Goal: Task Accomplishment & Management: Use online tool/utility

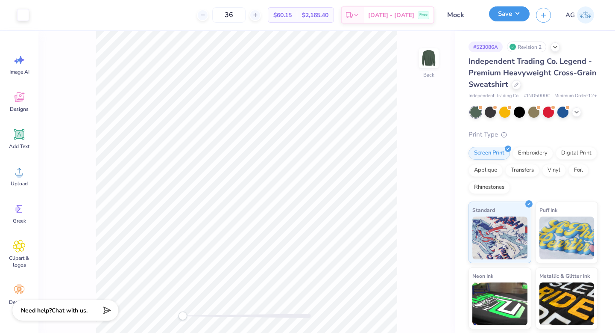
click at [500, 16] on button "Save" at bounding box center [509, 13] width 41 height 15
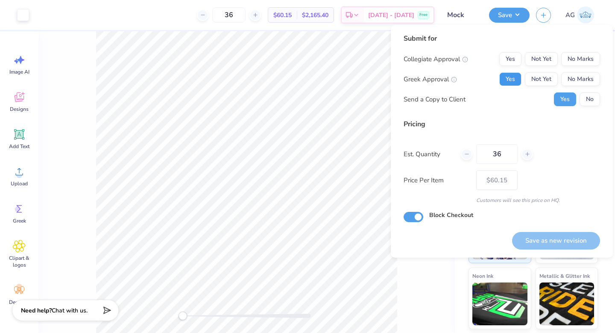
click at [510, 76] on button "Yes" at bounding box center [511, 79] width 22 height 14
click at [582, 55] on button "No Marks" at bounding box center [581, 59] width 39 height 14
click at [535, 238] on button "Save as new revision" at bounding box center [556, 241] width 88 height 18
type input "$60.15"
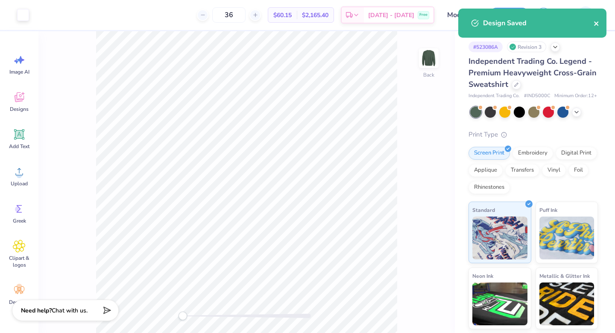
click at [595, 22] on icon "close" at bounding box center [597, 23] width 4 height 4
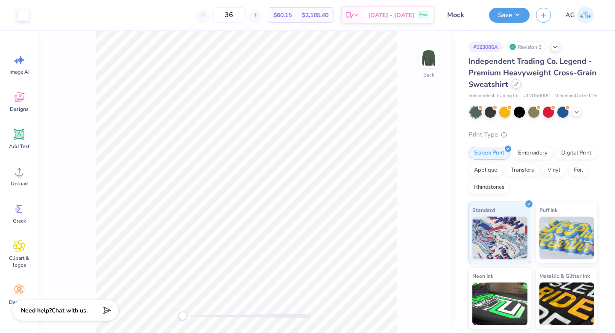
click at [519, 85] on icon at bounding box center [517, 84] width 4 height 4
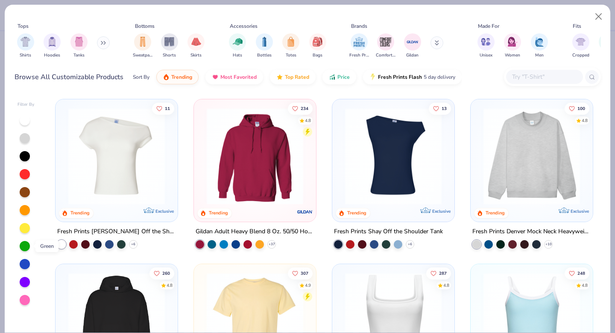
click at [26, 249] on div at bounding box center [25, 246] width 10 height 10
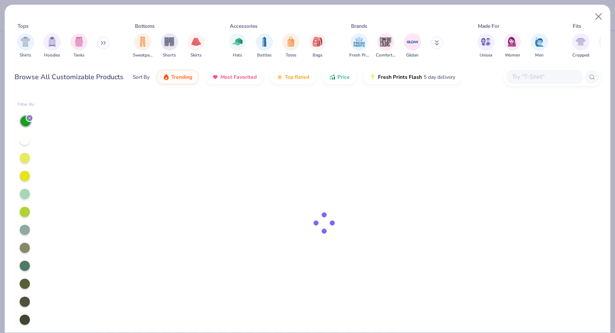
click at [103, 41] on icon at bounding box center [101, 42] width 1 height 3
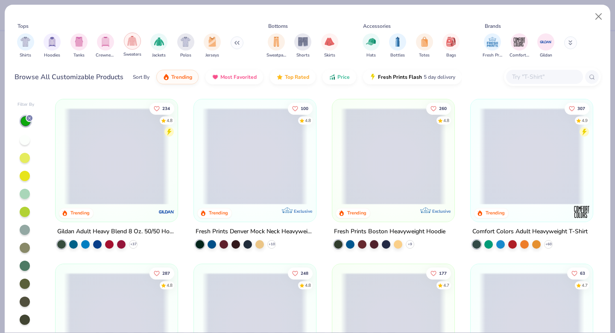
click at [136, 41] on img "filter for Sweaters" at bounding box center [132, 41] width 10 height 10
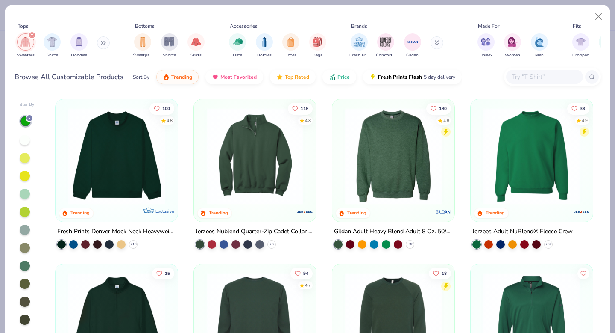
click at [387, 148] on img at bounding box center [393, 156] width 105 height 97
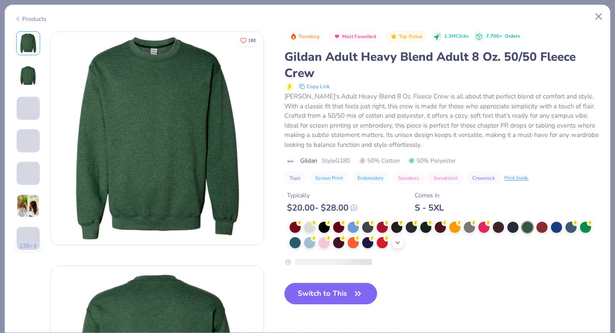
click at [397, 245] on icon at bounding box center [397, 242] width 7 height 7
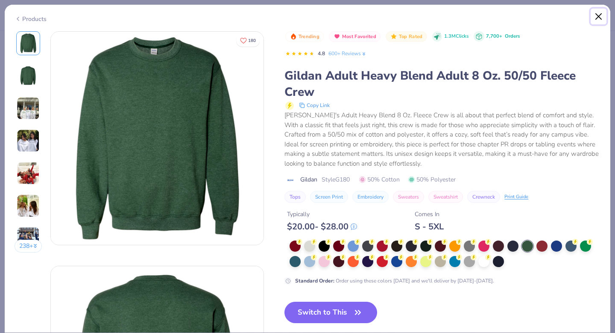
click at [597, 15] on button "Close" at bounding box center [599, 17] width 16 height 16
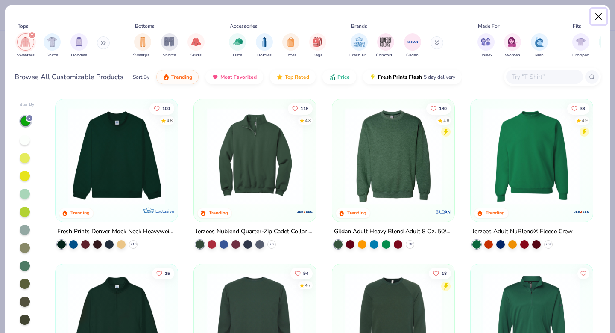
click at [603, 15] on button "Close" at bounding box center [599, 17] width 16 height 16
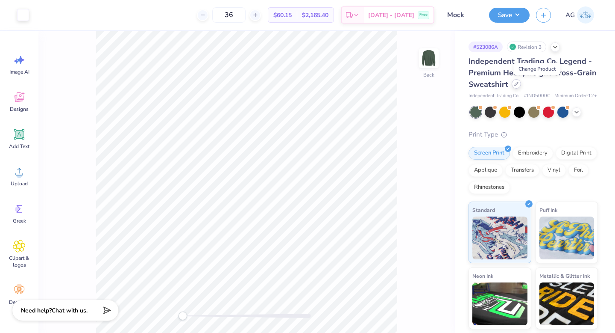
click at [519, 85] on icon at bounding box center [517, 84] width 4 height 4
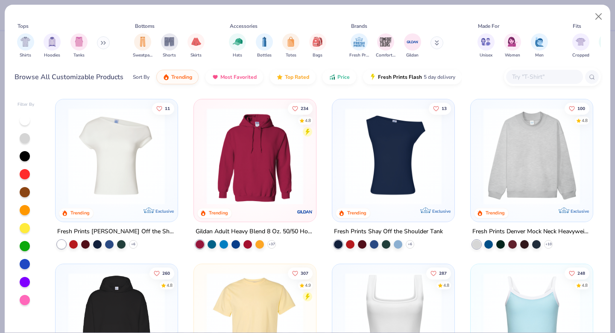
click at [100, 49] on div "Shirts Hoodies Tanks" at bounding box center [64, 46] width 98 height 32
click at [102, 42] on button at bounding box center [103, 42] width 13 height 13
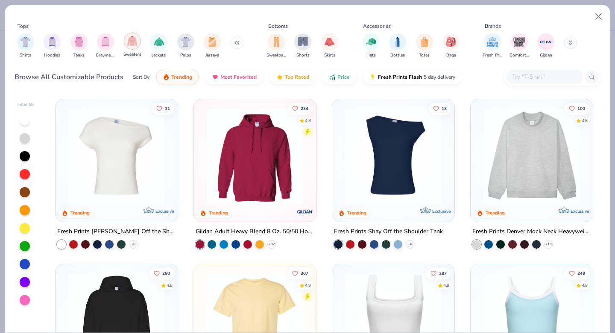
click at [132, 44] on img "filter for Sweaters" at bounding box center [132, 41] width 10 height 10
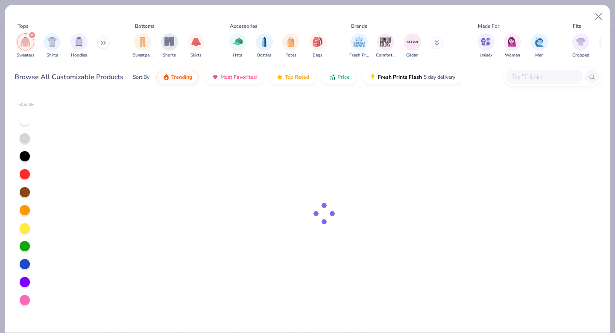
click at [23, 244] on div at bounding box center [25, 246] width 10 height 10
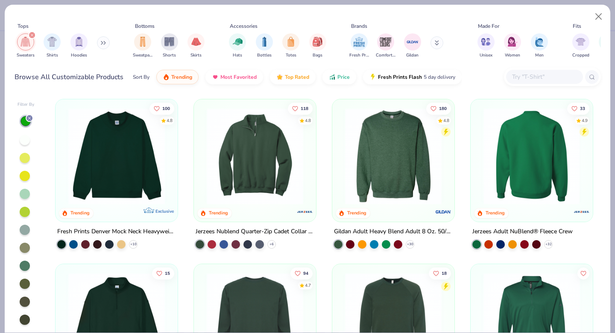
click at [520, 160] on img at bounding box center [531, 156] width 105 height 97
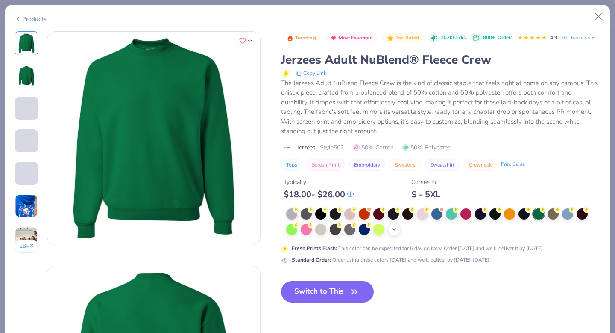
click at [395, 233] on icon at bounding box center [394, 229] width 7 height 7
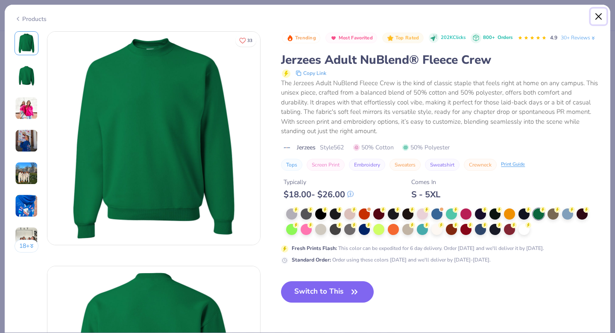
click at [597, 16] on button "Close" at bounding box center [599, 17] width 16 height 16
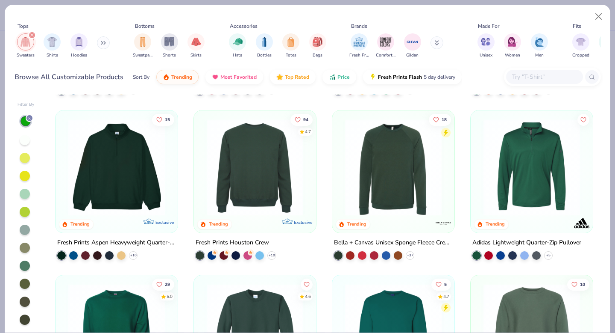
scroll to position [169, 0]
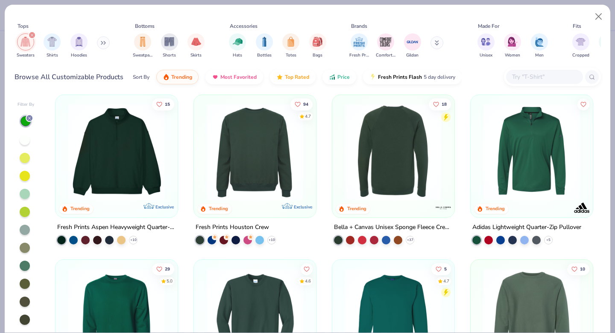
click at [401, 164] on img at bounding box center [393, 151] width 105 height 97
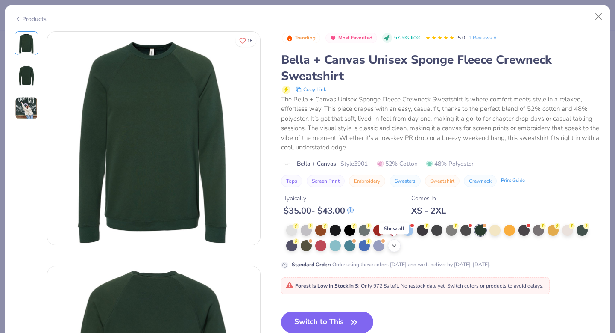
click at [396, 249] on div "+ 15" at bounding box center [394, 245] width 13 height 13
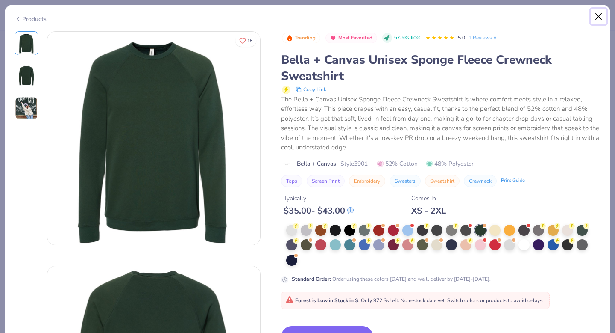
click at [598, 16] on button "Close" at bounding box center [599, 17] width 16 height 16
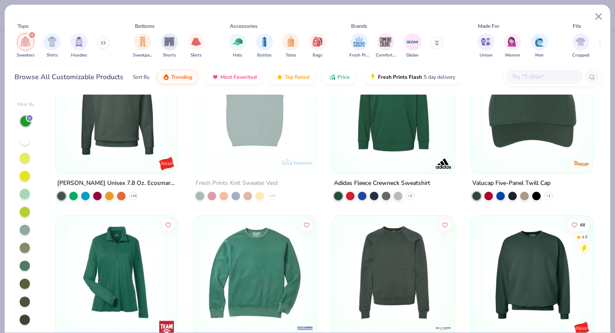
scroll to position [480, 0]
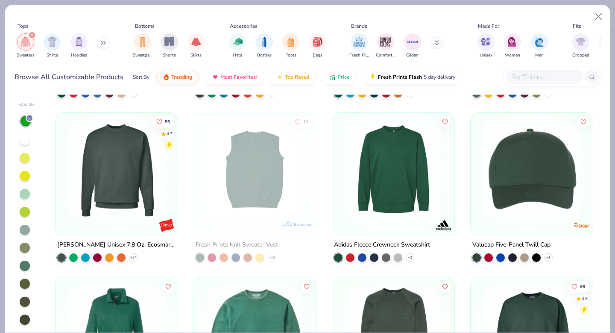
click at [122, 160] on img at bounding box center [116, 169] width 105 height 97
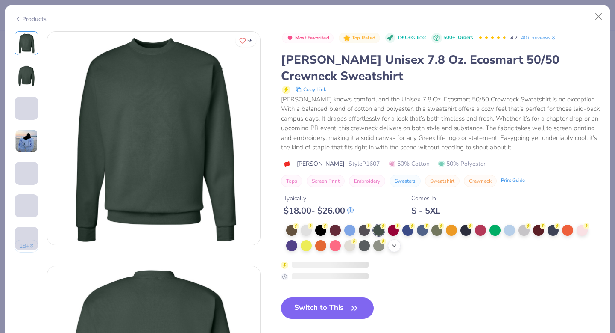
click at [394, 244] on icon at bounding box center [394, 245] width 7 height 7
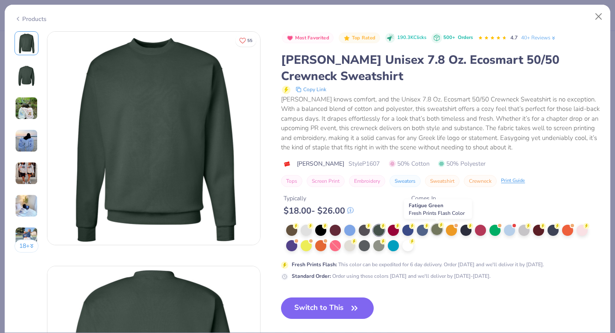
click at [436, 228] on div at bounding box center [437, 229] width 11 height 11
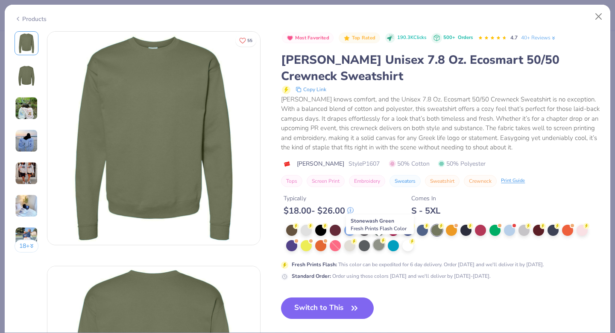
click at [380, 247] on div at bounding box center [379, 244] width 11 height 11
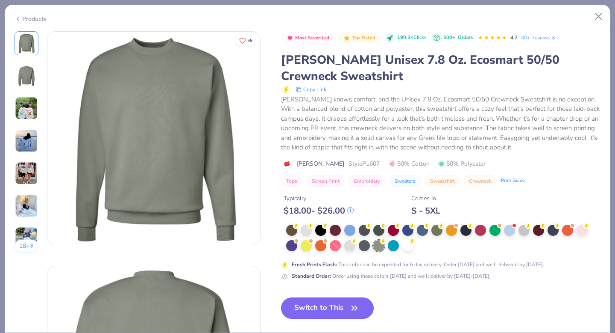
click at [347, 309] on button "Switch to This" at bounding box center [327, 307] width 93 height 21
click at [317, 310] on button "Switch to This" at bounding box center [327, 307] width 93 height 21
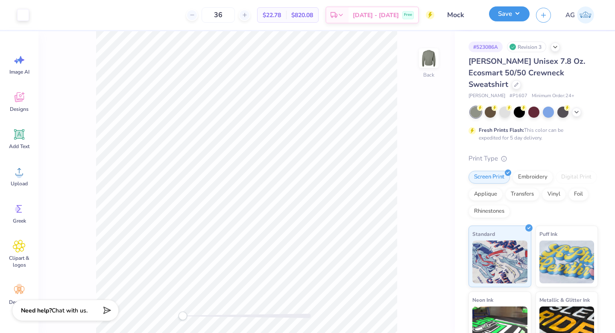
click at [515, 18] on button "Save" at bounding box center [509, 13] width 41 height 15
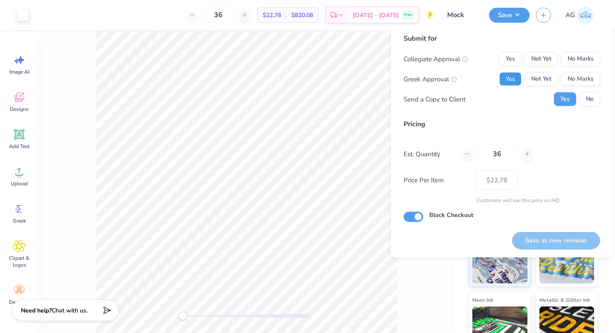
click at [513, 77] on button "Yes" at bounding box center [511, 79] width 22 height 14
click at [583, 59] on button "No Marks" at bounding box center [581, 59] width 39 height 14
click at [554, 239] on button "Save as new revision" at bounding box center [556, 240] width 88 height 18
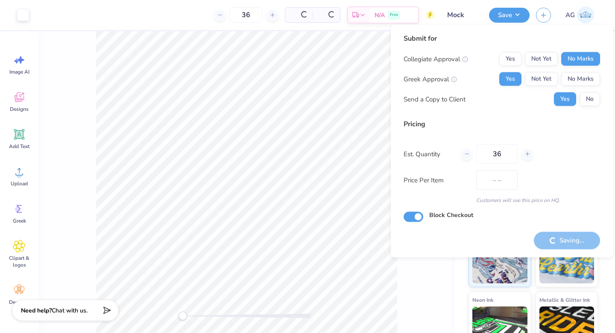
type input "$22.78"
